Goal: Task Accomplishment & Management: Complete application form

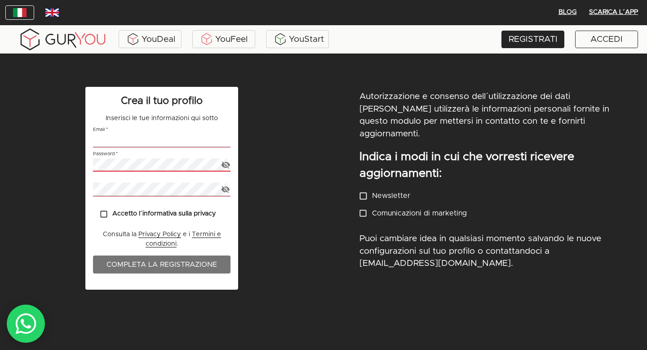
type input "info@spaziointreccio.it"
click at [225, 166] on icon "button" at bounding box center [225, 164] width 9 height 9
click at [104, 213] on input "Accetto l´informativa sulla privacy" at bounding box center [104, 214] width 18 height 18
checkbox input "true"
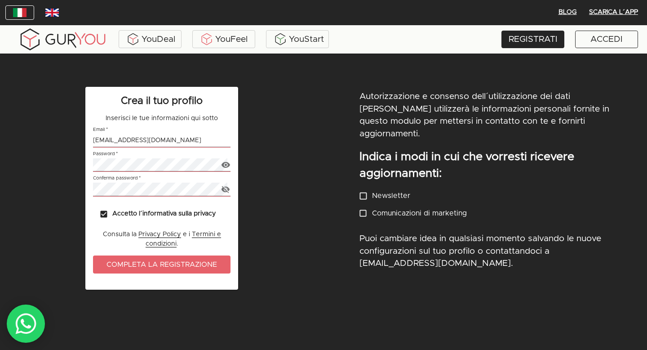
click at [140, 265] on span "Completa la registrazione" at bounding box center [162, 264] width 120 height 13
click at [607, 41] on div "ACCEDI" at bounding box center [607, 40] width 63 height 18
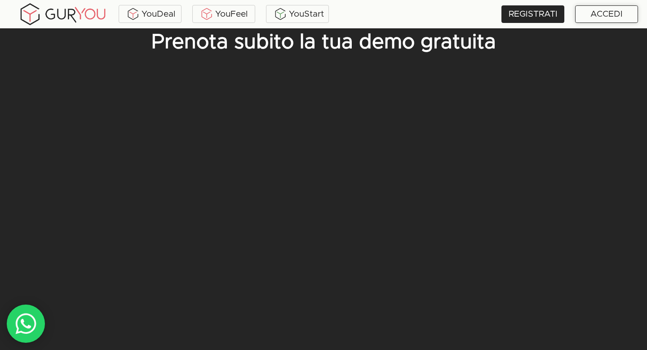
click at [609, 13] on div "ACCEDI" at bounding box center [607, 14] width 63 height 18
